Goal: Register for event/course

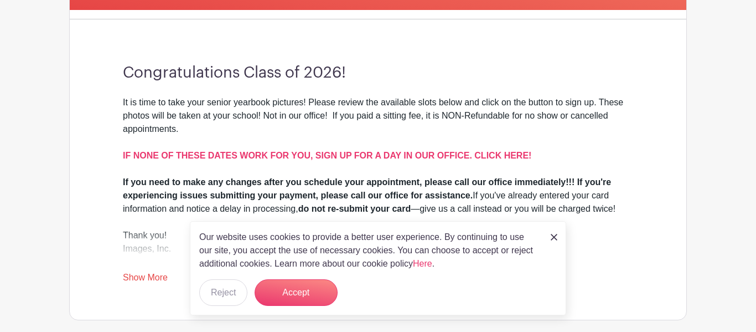
scroll to position [401, 0]
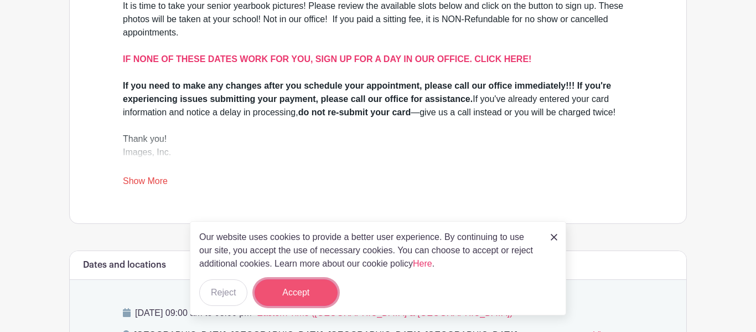
click at [283, 293] on button "Accept" at bounding box center [296, 292] width 83 height 27
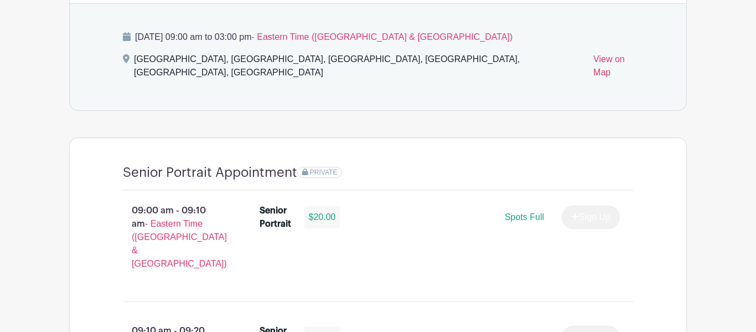
scroll to position [679, 0]
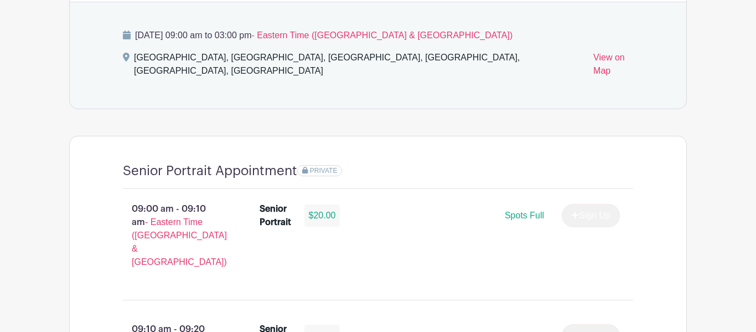
click at [531, 210] on span "Spots Full" at bounding box center [524, 214] width 39 height 9
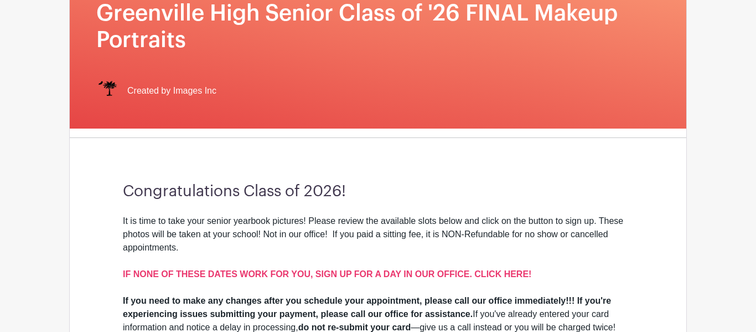
scroll to position [292, 0]
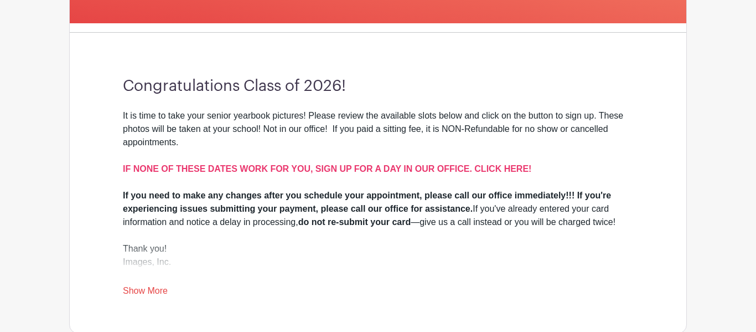
click at [229, 182] on div "It is time to take your senior yearbook pictures! Please review the available s…" at bounding box center [378, 149] width 510 height 80
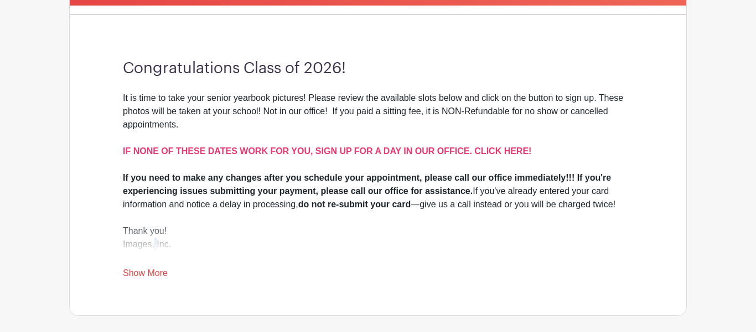
click at [146, 280] on div "It is time to take your senior yearbook pictures! Please review the available s…" at bounding box center [378, 185] width 510 height 188
click at [148, 279] on link "Show More" at bounding box center [145, 275] width 45 height 14
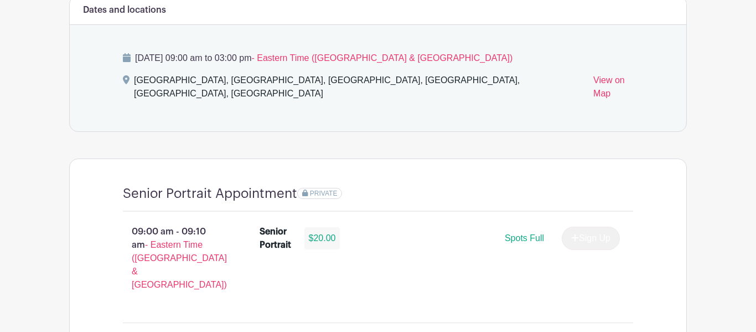
scroll to position [665, 0]
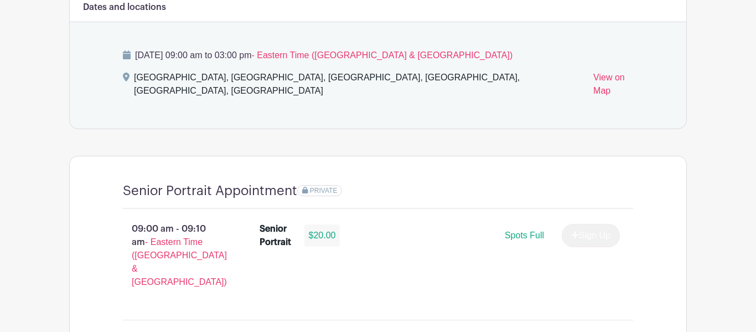
click at [362, 194] on div "Senior Portrait Appointment PRIVATE" at bounding box center [378, 196] width 510 height 26
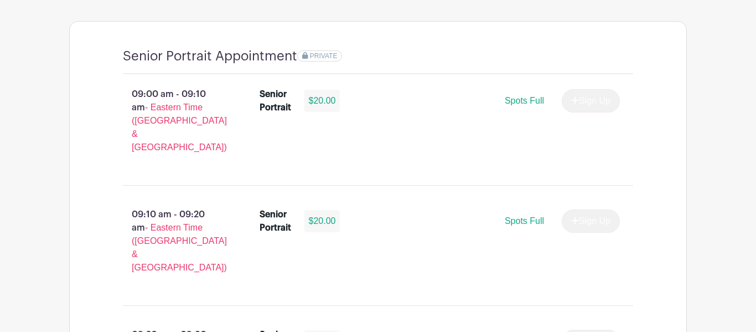
scroll to position [801, 0]
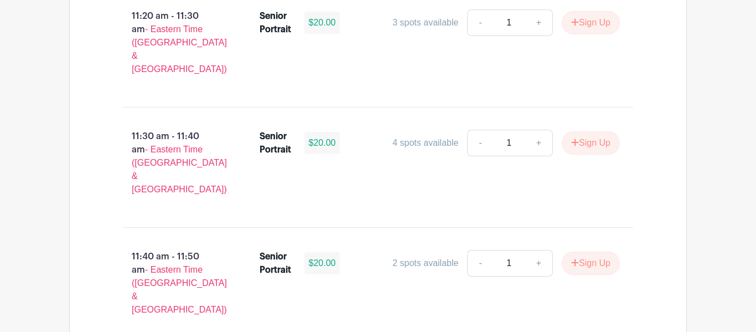
scroll to position [2561, 0]
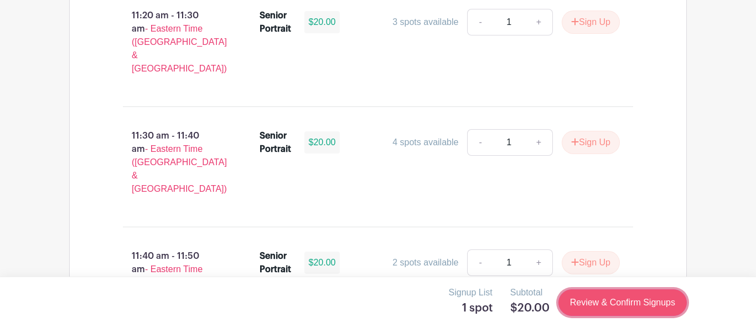
click at [659, 311] on link "Review & Confirm Signups" at bounding box center [623, 302] width 128 height 27
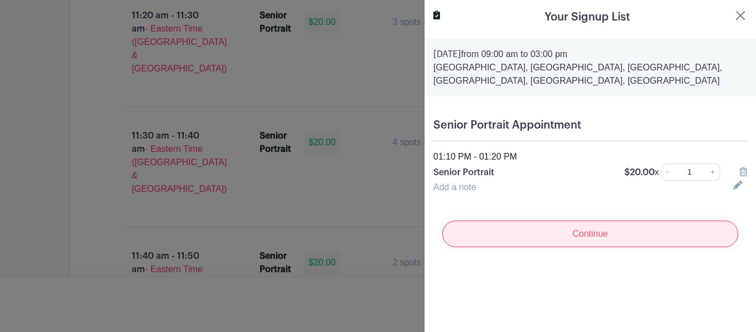
click at [593, 238] on input "Continue" at bounding box center [590, 233] width 296 height 27
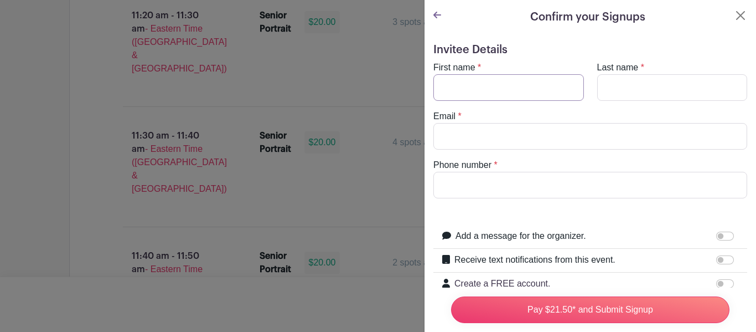
click at [499, 89] on input "First name" at bounding box center [508, 87] width 151 height 27
type input "[PERSON_NAME]"
click at [612, 88] on input "Last name" at bounding box center [672, 87] width 151 height 27
type input "[PERSON_NAME]"
click at [598, 135] on input "Email" at bounding box center [590, 136] width 314 height 27
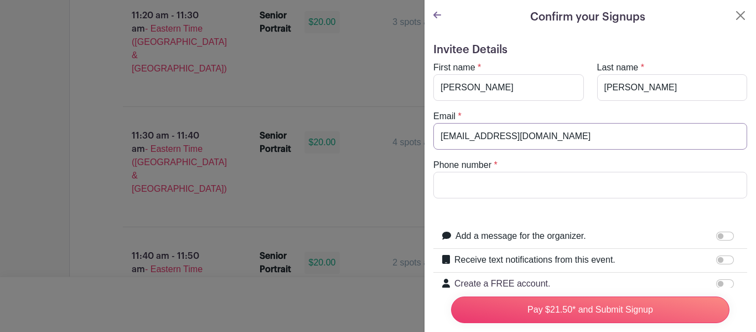
type input "[EMAIL_ADDRESS][DOMAIN_NAME]"
click at [589, 176] on input "Phone number" at bounding box center [590, 185] width 314 height 27
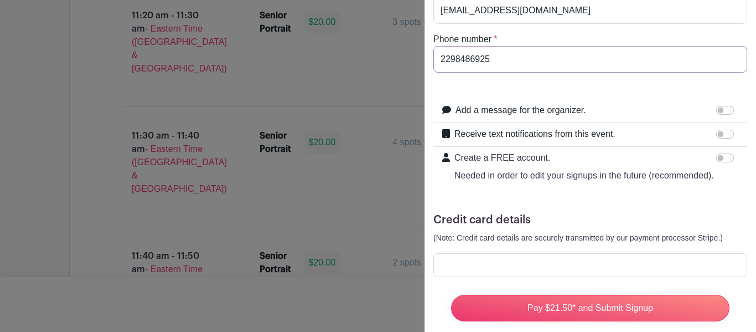
scroll to position [142, 0]
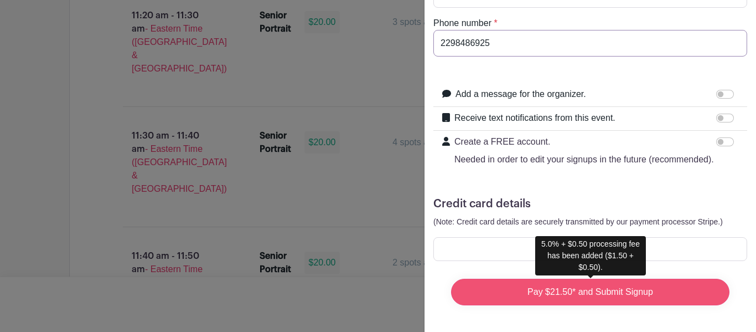
type input "2298486925"
click at [586, 279] on input "Pay $21.50* and Submit Signup" at bounding box center [590, 291] width 278 height 27
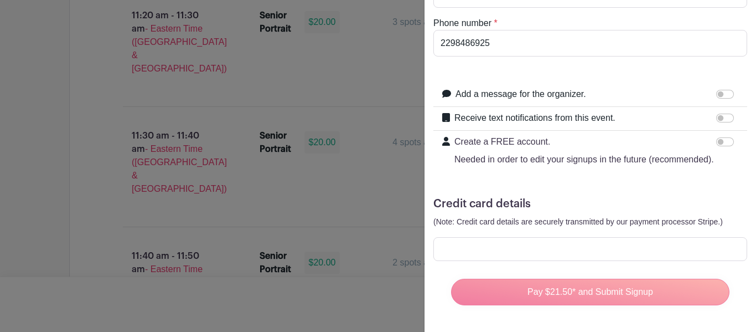
click at [584, 294] on div "Pay $21.50* and Submit Signup" at bounding box center [590, 292] width 296 height 44
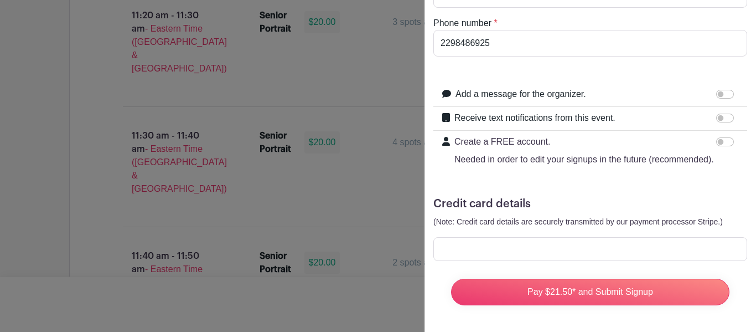
click at [536, 241] on div at bounding box center [590, 249] width 314 height 24
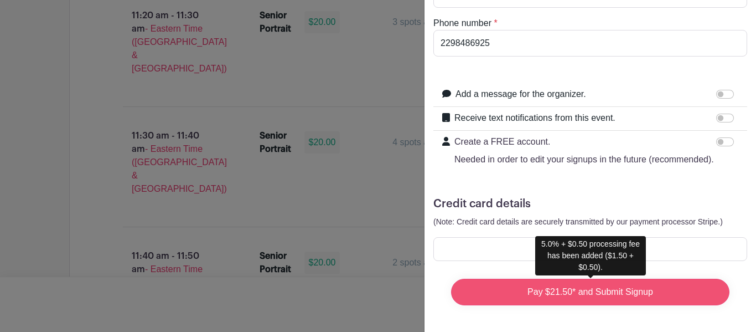
click at [582, 302] on input "Pay $21.50* and Submit Signup" at bounding box center [590, 291] width 278 height 27
click at [689, 285] on input "Pay $21.50* and Submit Signup" at bounding box center [590, 291] width 278 height 27
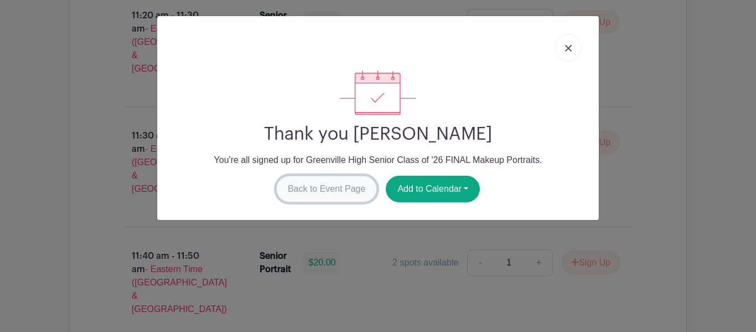
click at [327, 186] on link "Back to Event Page" at bounding box center [326, 189] width 101 height 27
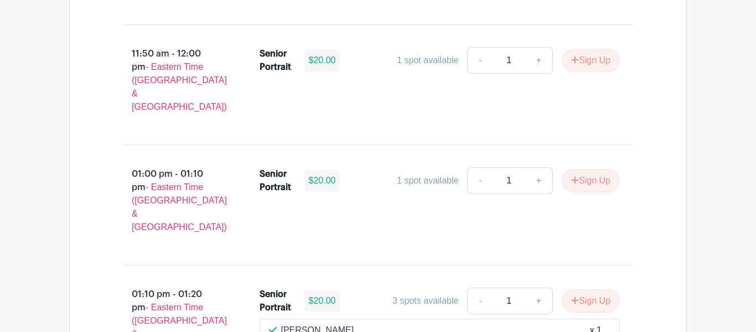
scroll to position [2899, 0]
